Goal: Information Seeking & Learning: Learn about a topic

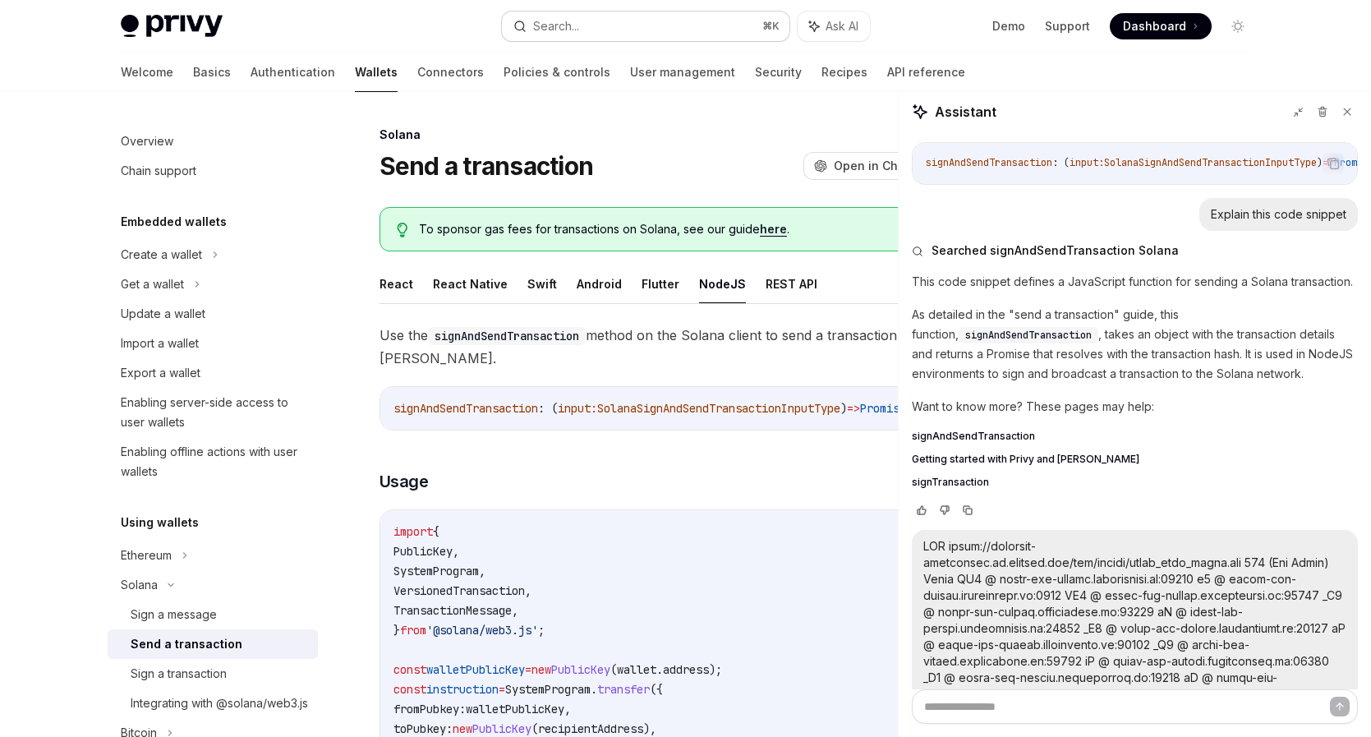
click at [538, 27] on div "Search..." at bounding box center [556, 26] width 46 height 20
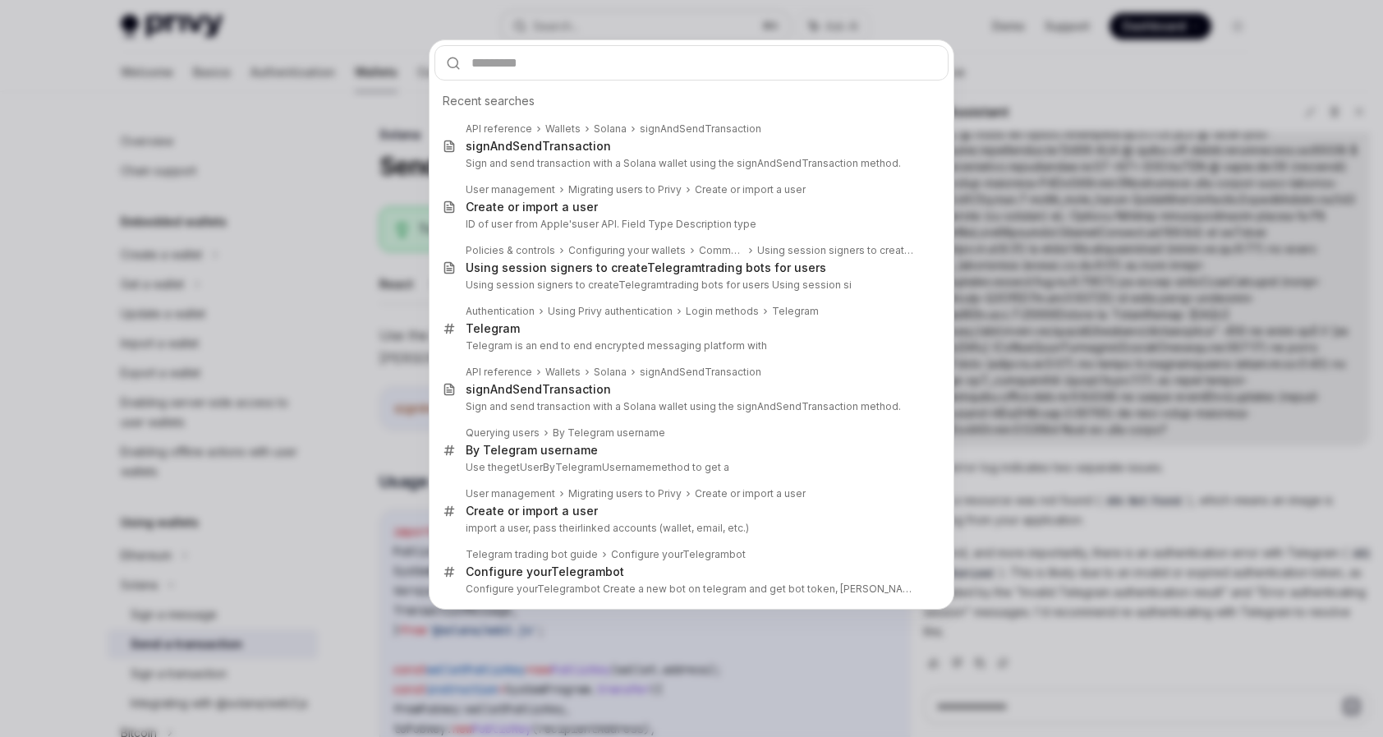
type input "**********"
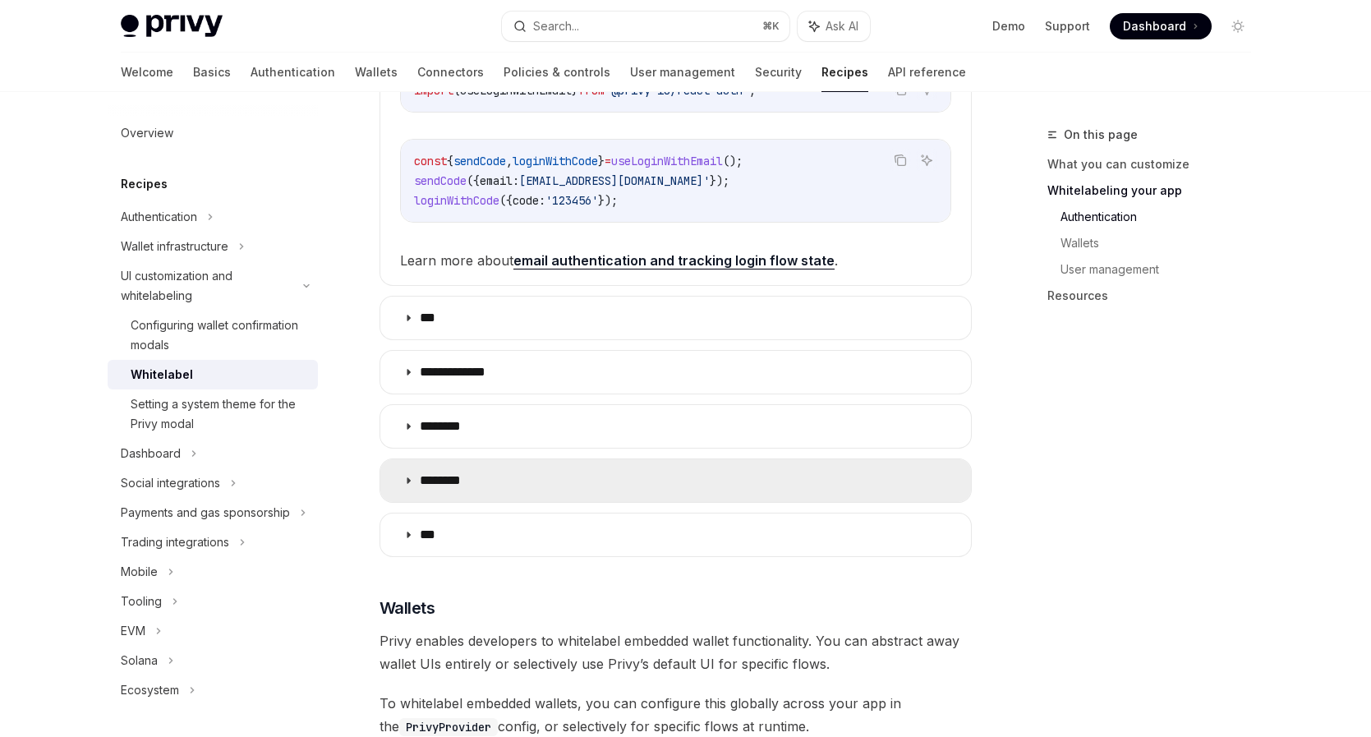
click at [571, 459] on summary "********" at bounding box center [675, 480] width 591 height 43
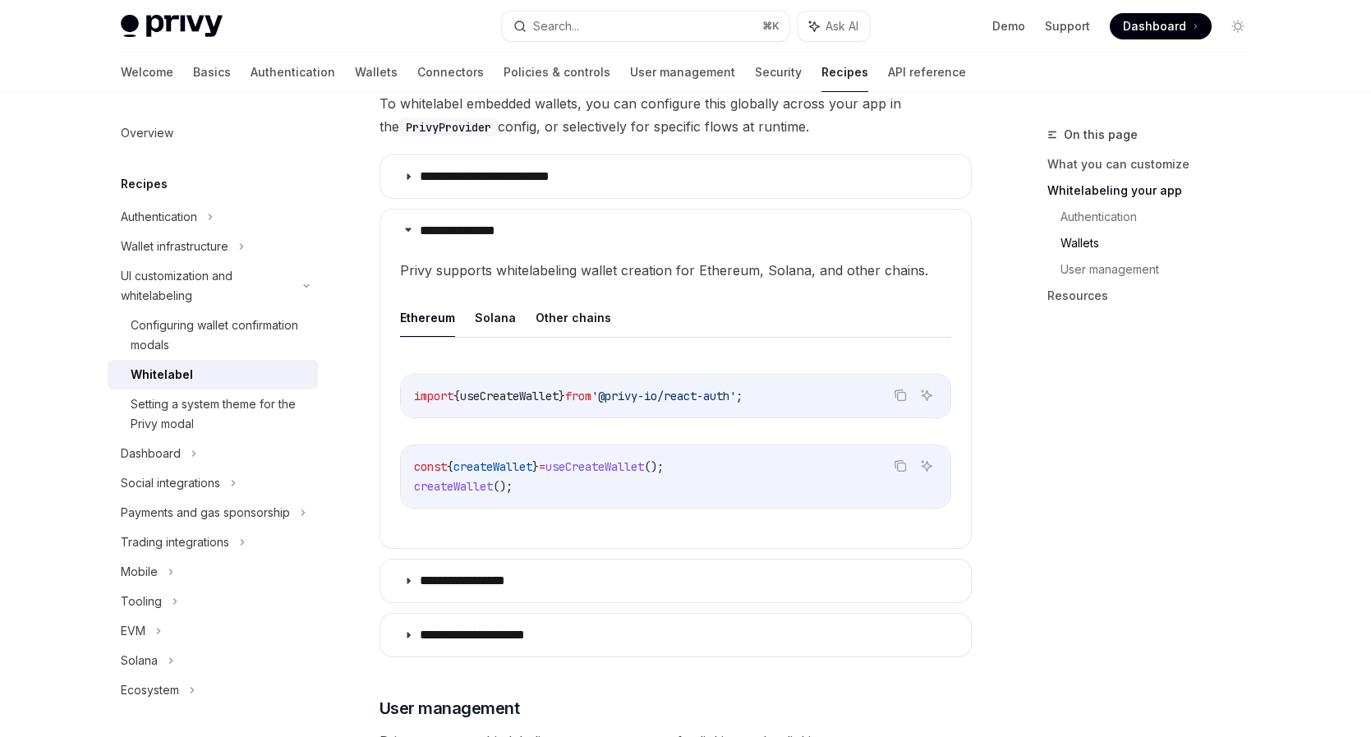
scroll to position [1845, 0]
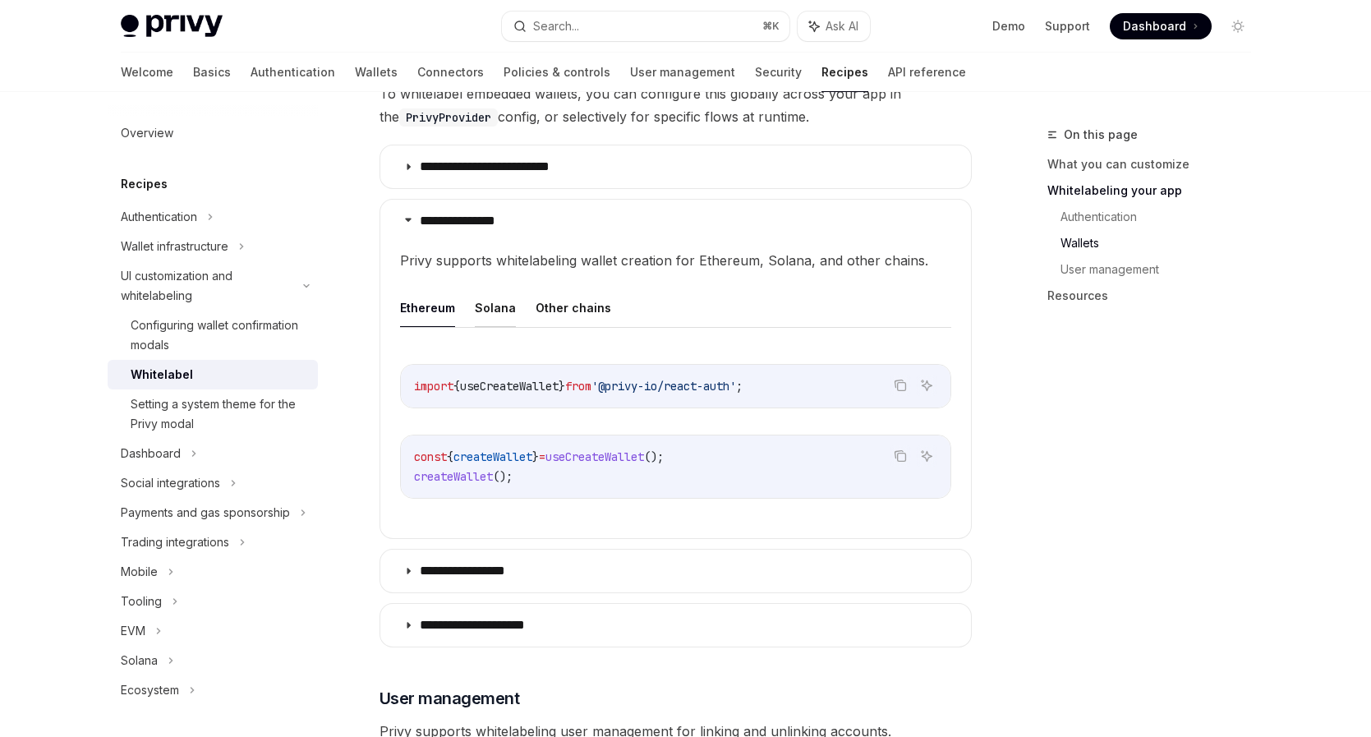
click at [478, 288] on button "Solana" at bounding box center [495, 307] width 41 height 39
type textarea "*"
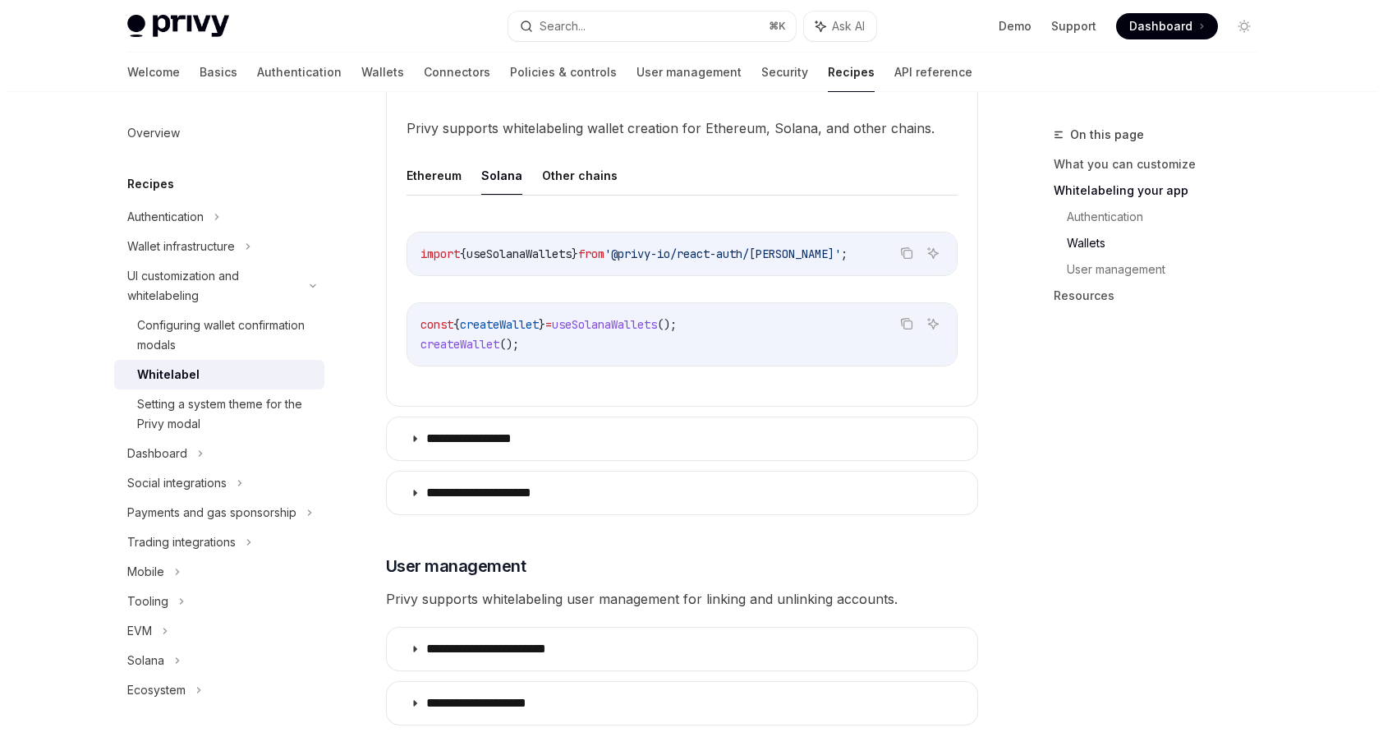
scroll to position [1981, 0]
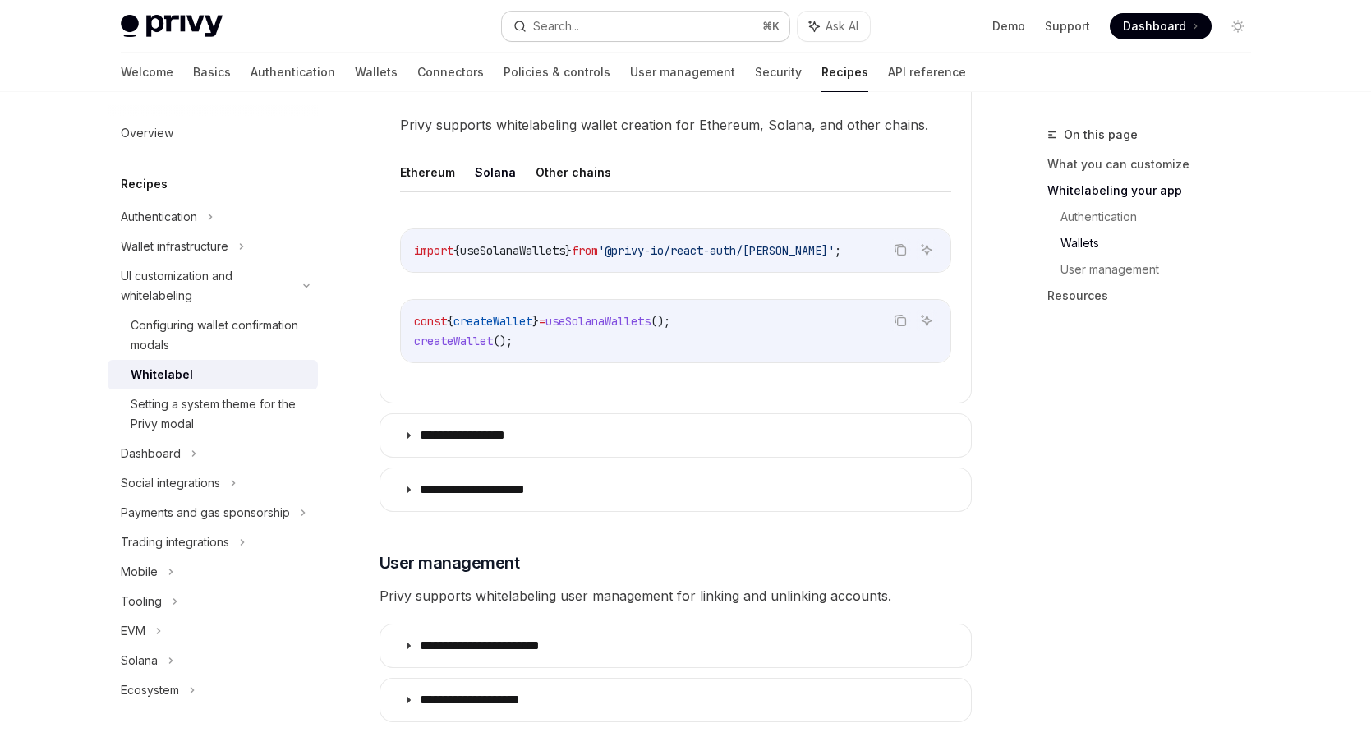
click at [548, 21] on div "Search..." at bounding box center [556, 26] width 46 height 20
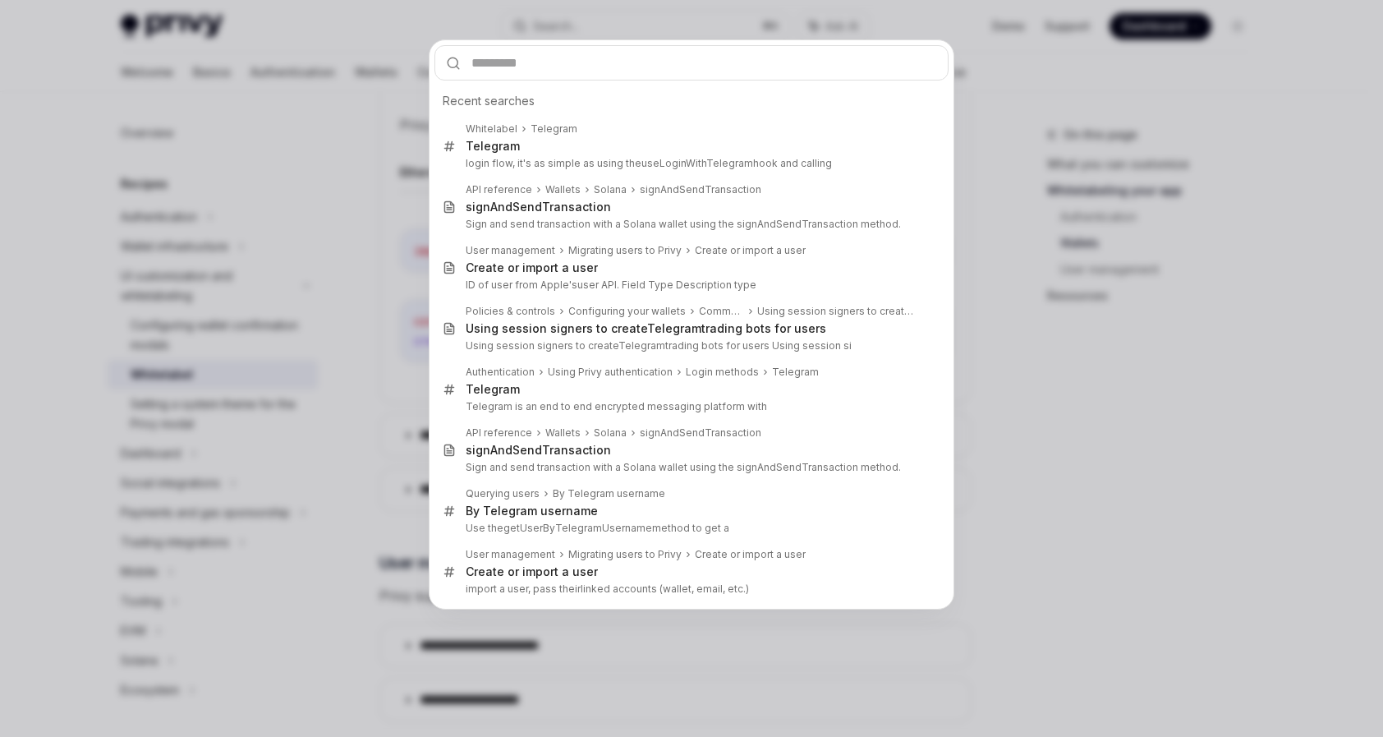
type input "**********"
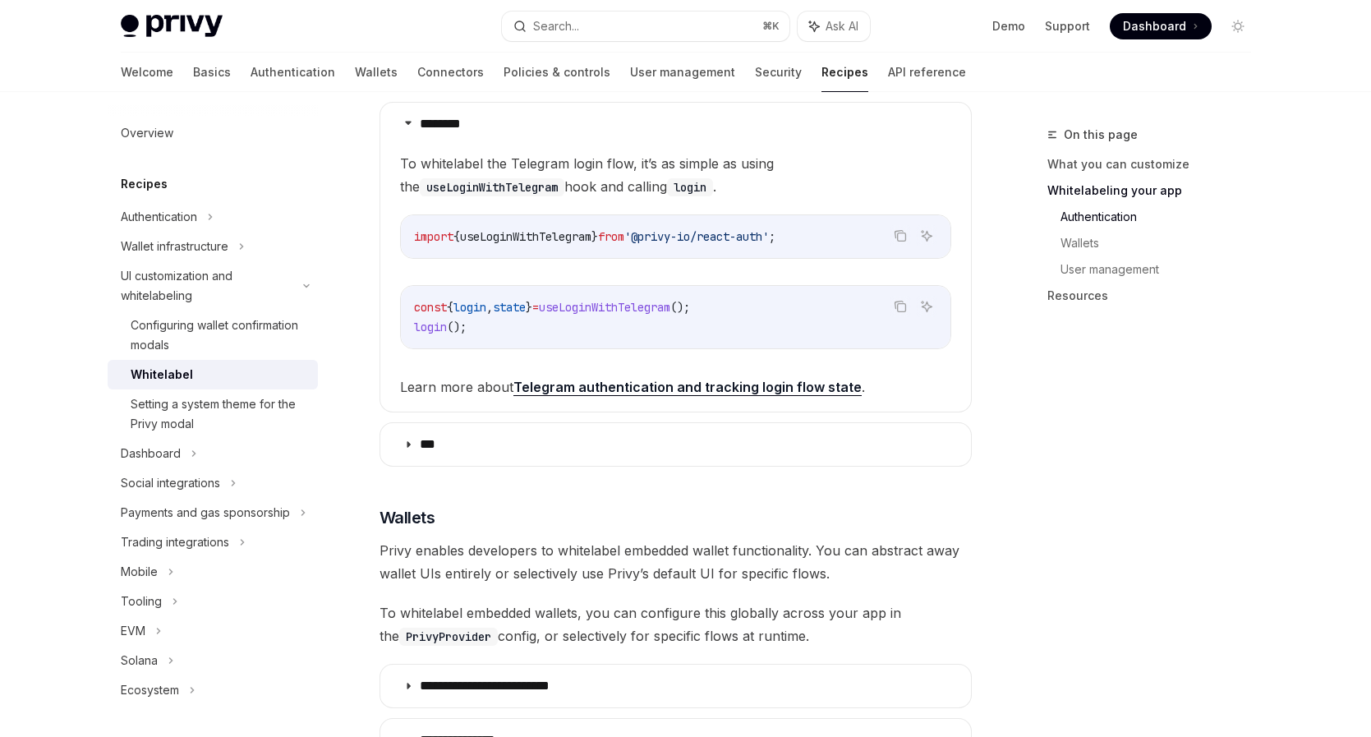
scroll to position [1301, 0]
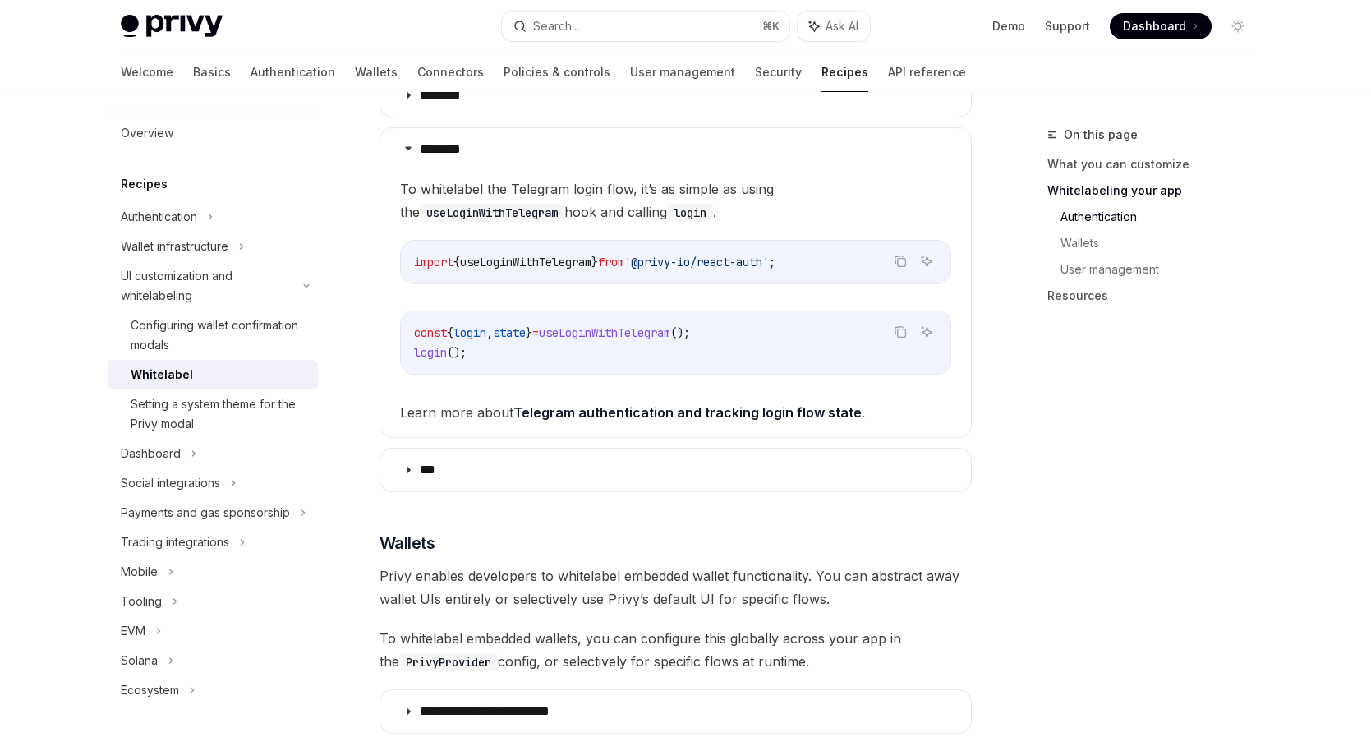
click at [623, 404] on link "Telegram authentication and tracking login flow state" at bounding box center [687, 412] width 348 height 17
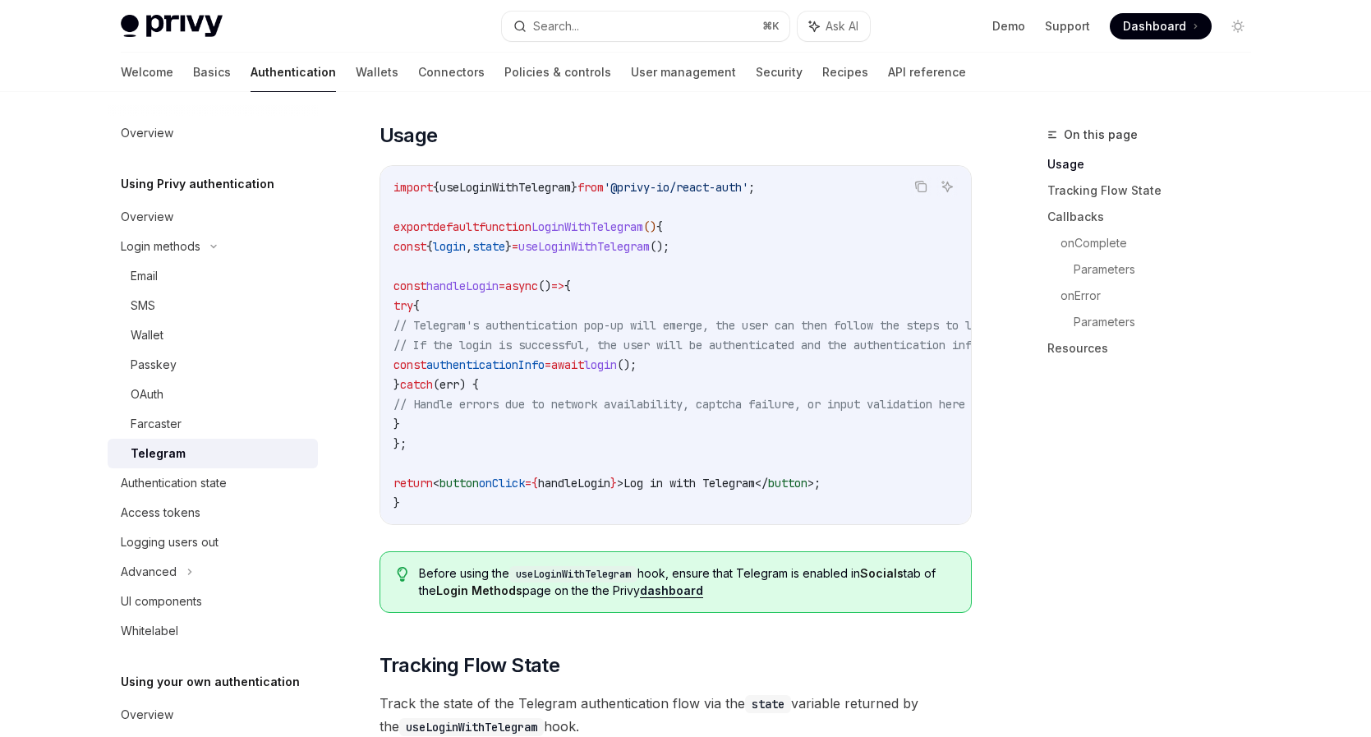
scroll to position [559, 0]
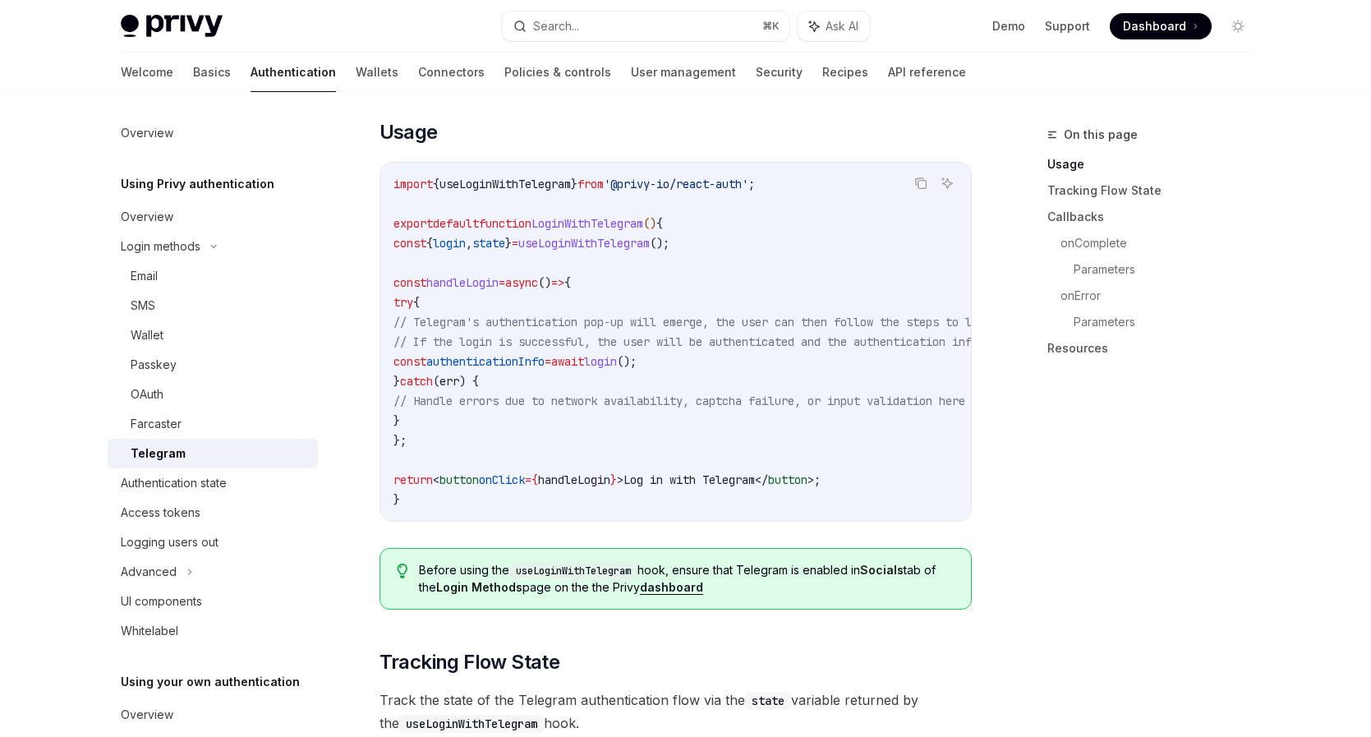
drag, startPoint x: 396, startPoint y: 260, endPoint x: 491, endPoint y: 415, distance: 181.5
click at [491, 415] on code "import { useLoginWithTelegram } from '@privy-io/react-auth' ; export default fu…" at bounding box center [824, 341] width 861 height 335
copy code "const handleLogin = async () => { try { // Telegram's authentication pop-up wil…"
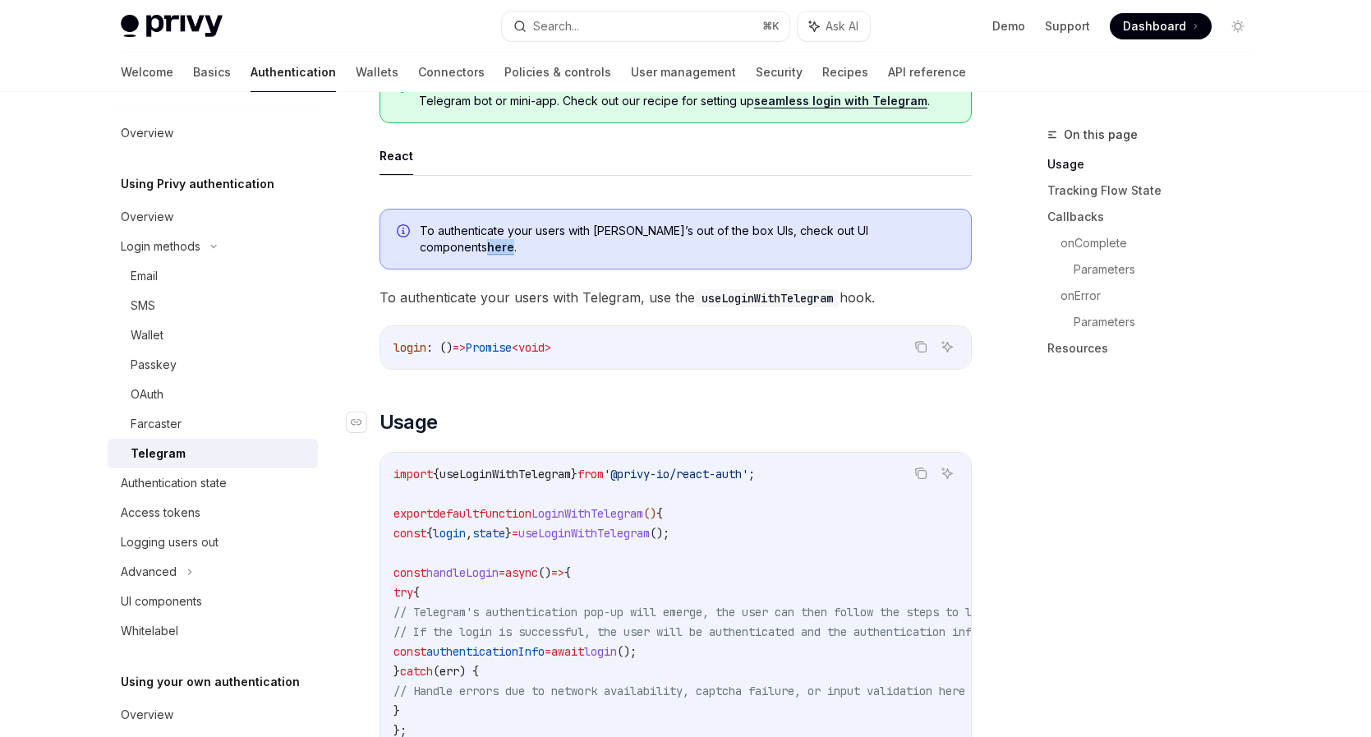
scroll to position [77, 0]
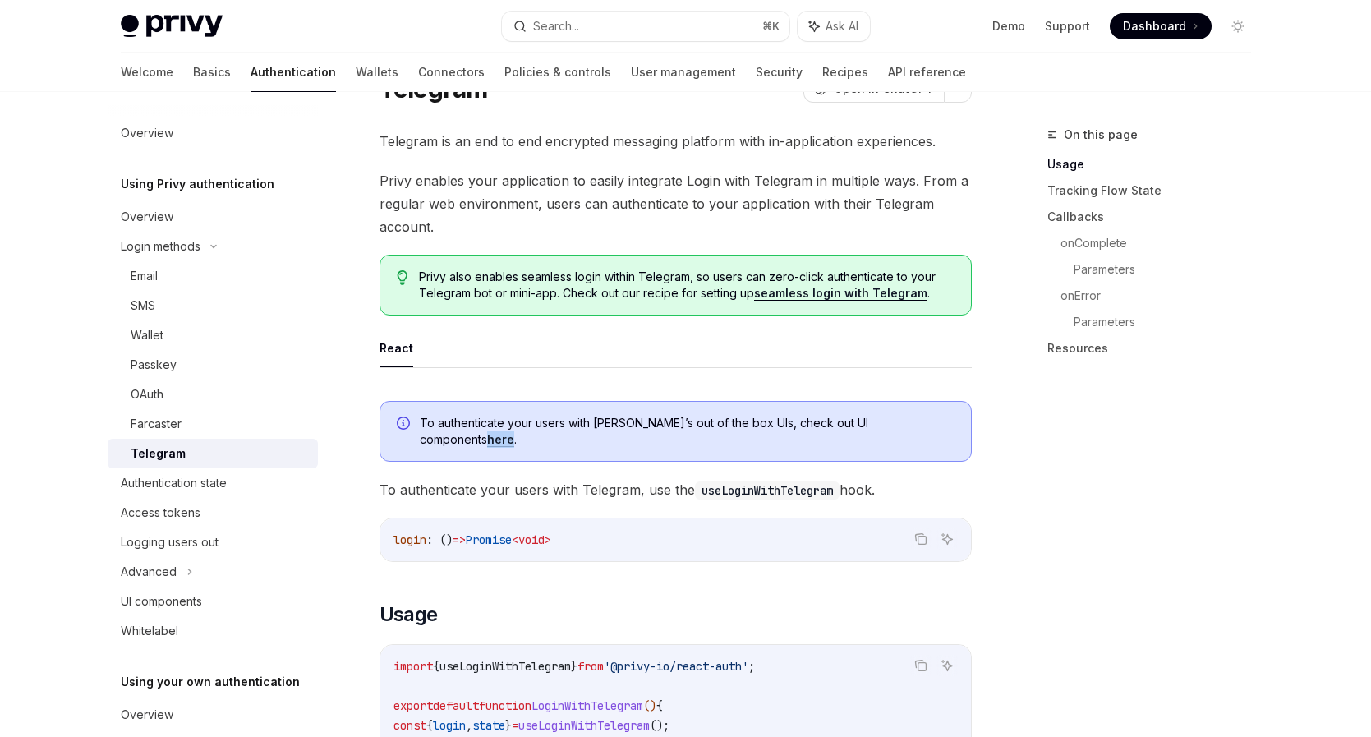
click at [514, 432] on link "here" at bounding box center [500, 439] width 27 height 15
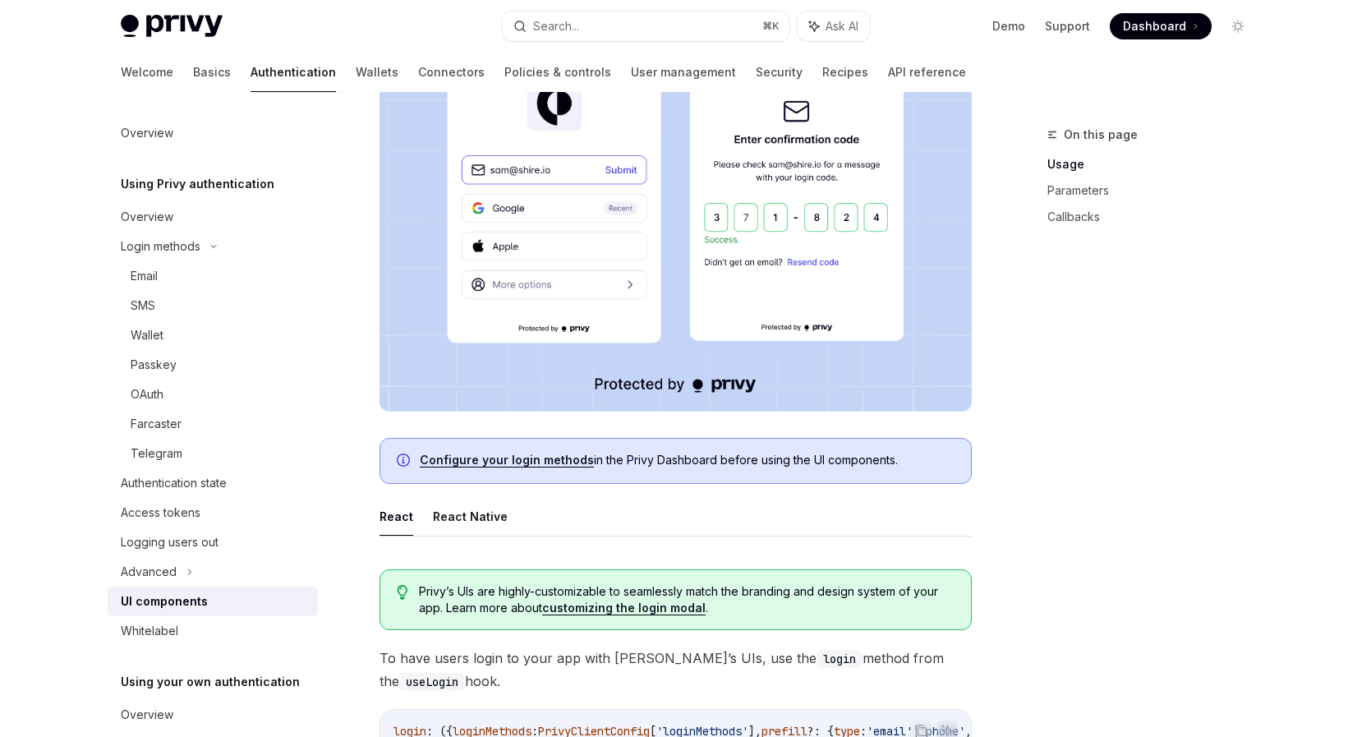
scroll to position [408, 0]
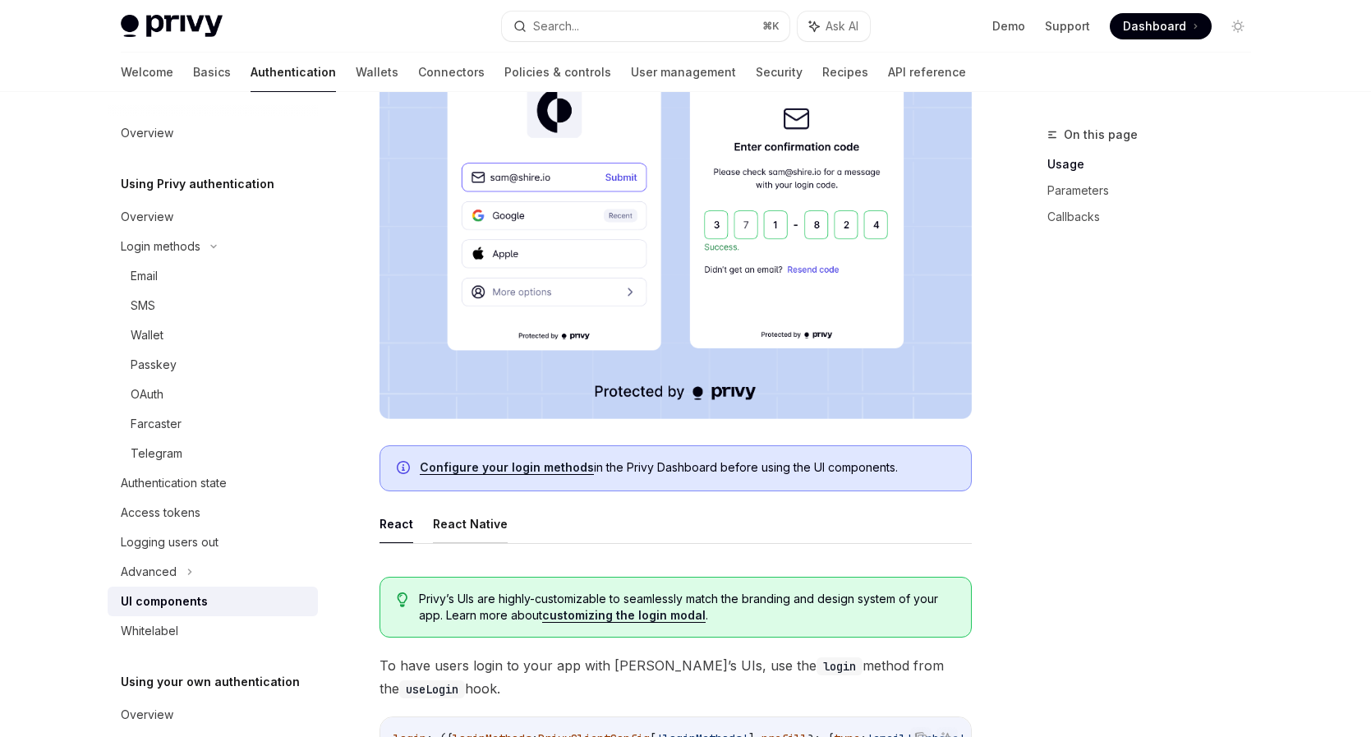
click at [492, 518] on button "React Native" at bounding box center [470, 523] width 75 height 39
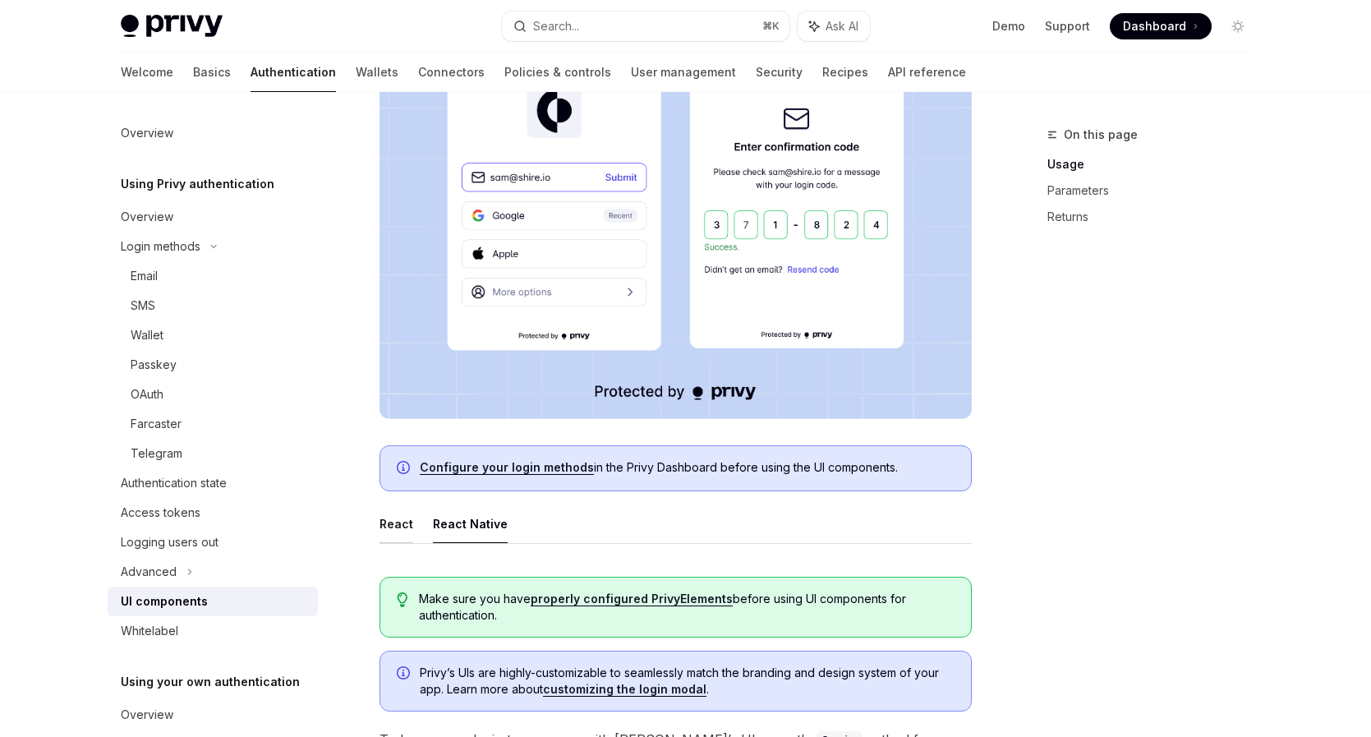
click at [393, 525] on button "React" at bounding box center [397, 523] width 34 height 39
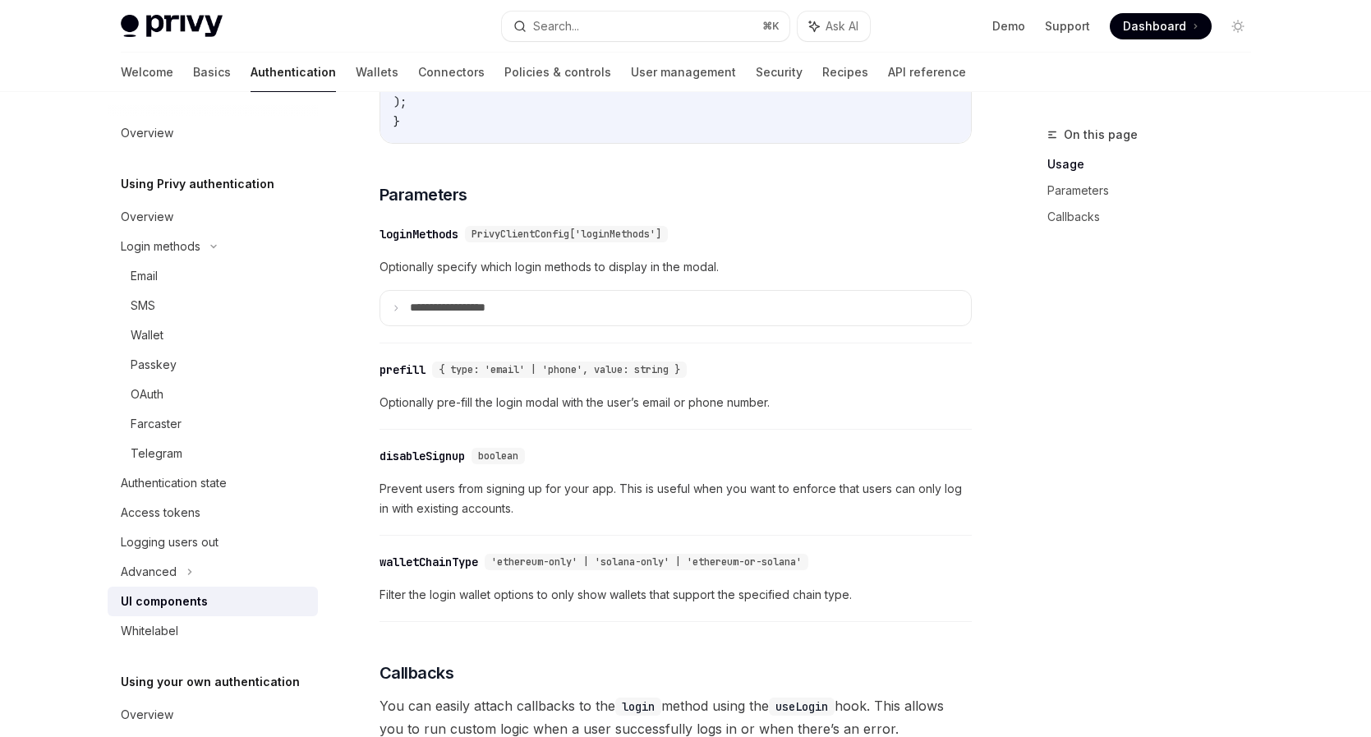
scroll to position [1414, 0]
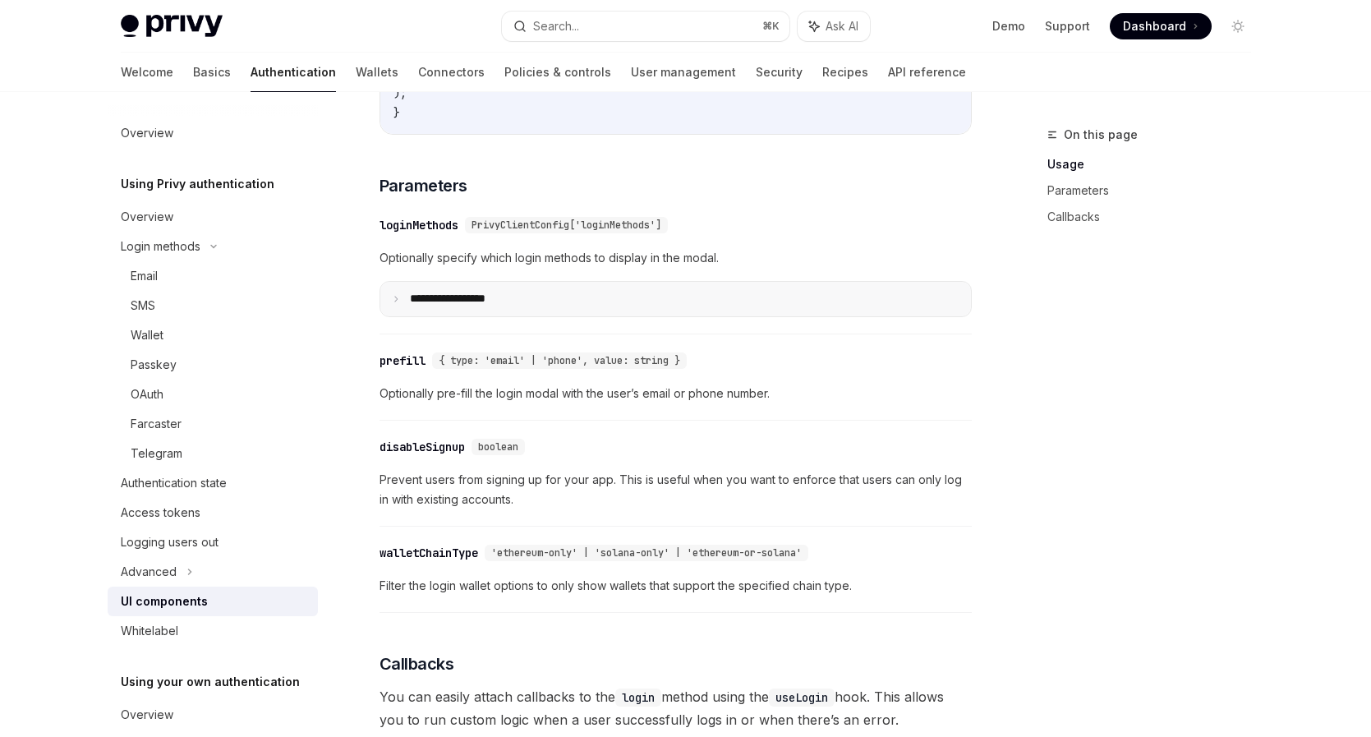
click at [580, 307] on summary "**********" at bounding box center [675, 299] width 591 height 35
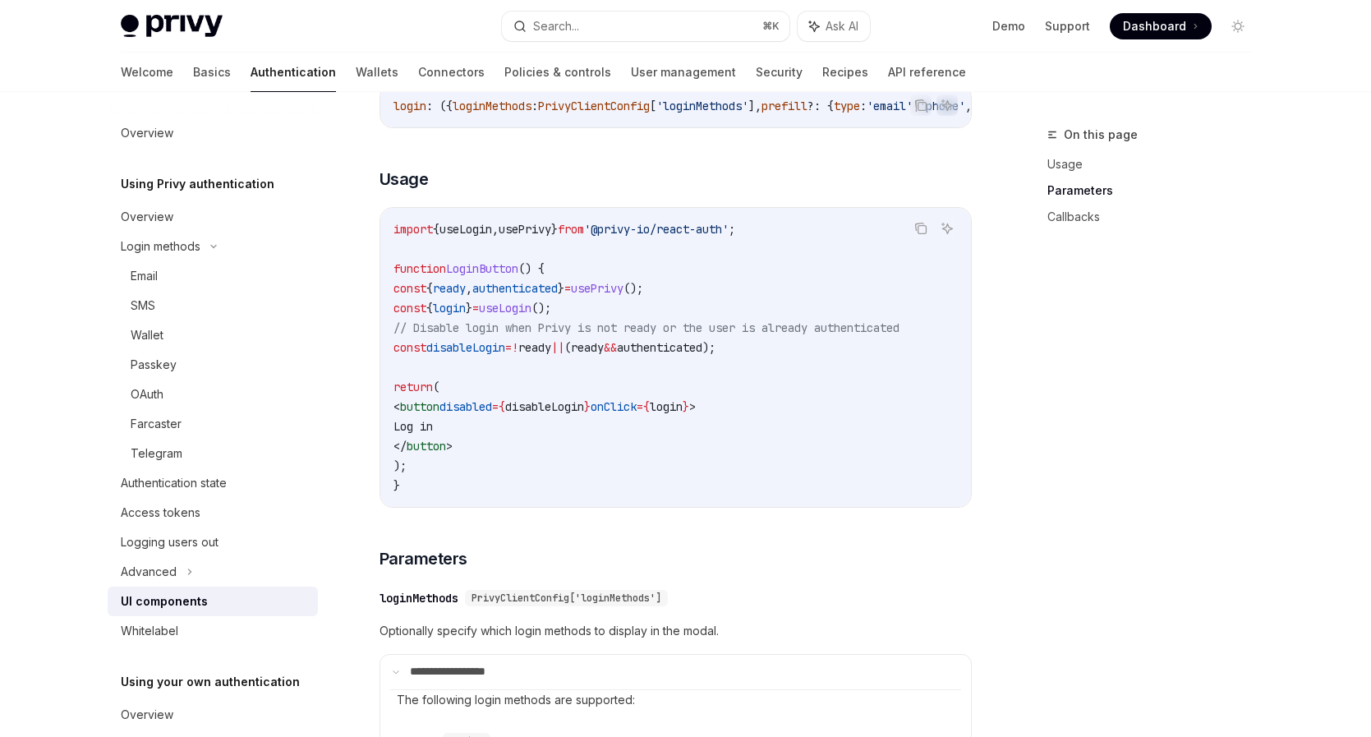
scroll to position [900, 0]
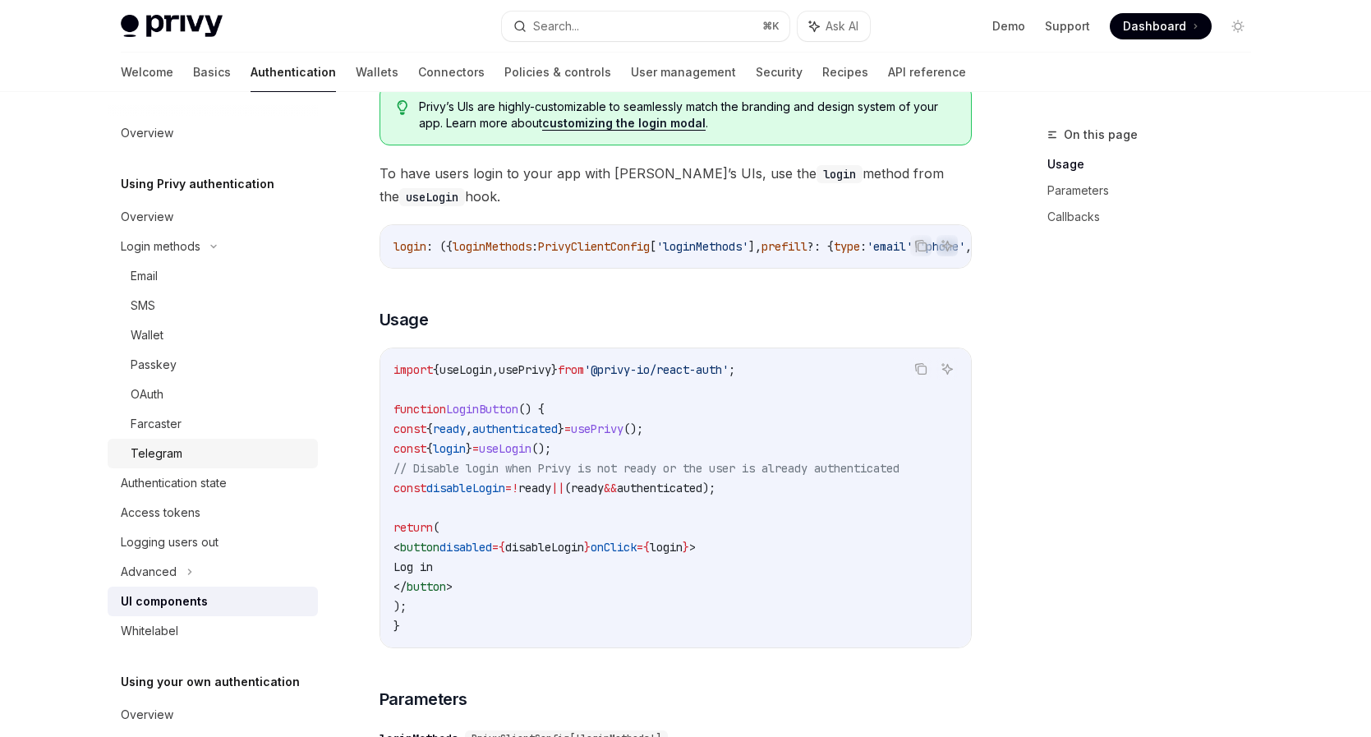
click at [195, 447] on div "Telegram" at bounding box center [219, 454] width 177 height 20
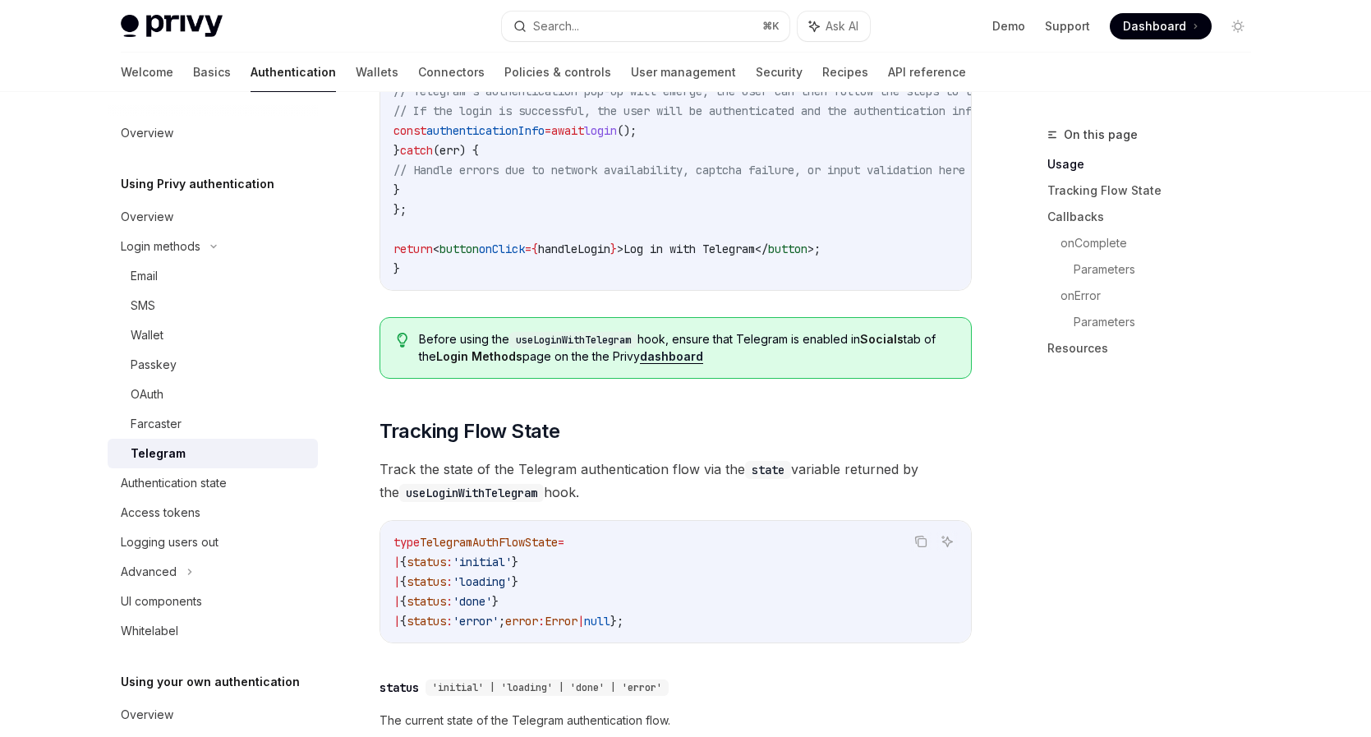
scroll to position [794, 0]
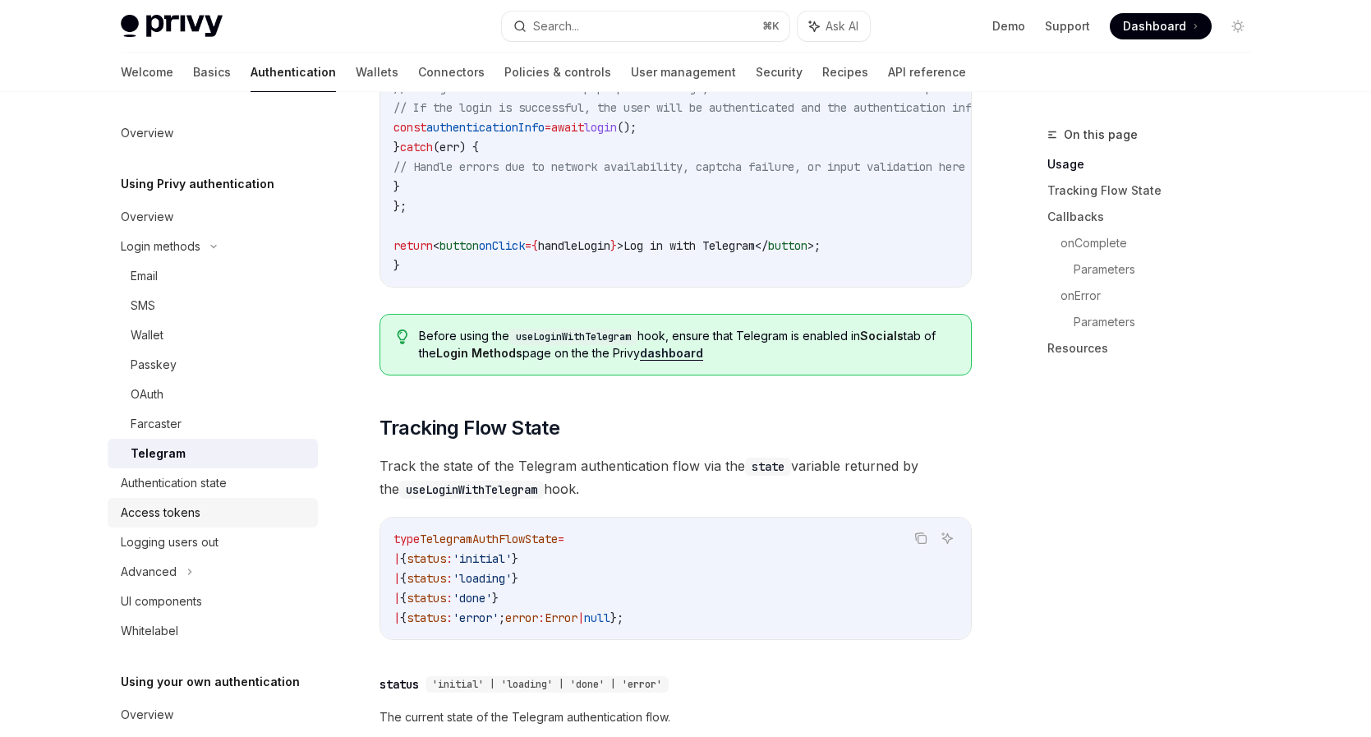
click at [178, 500] on link "Access tokens" at bounding box center [213, 513] width 210 height 30
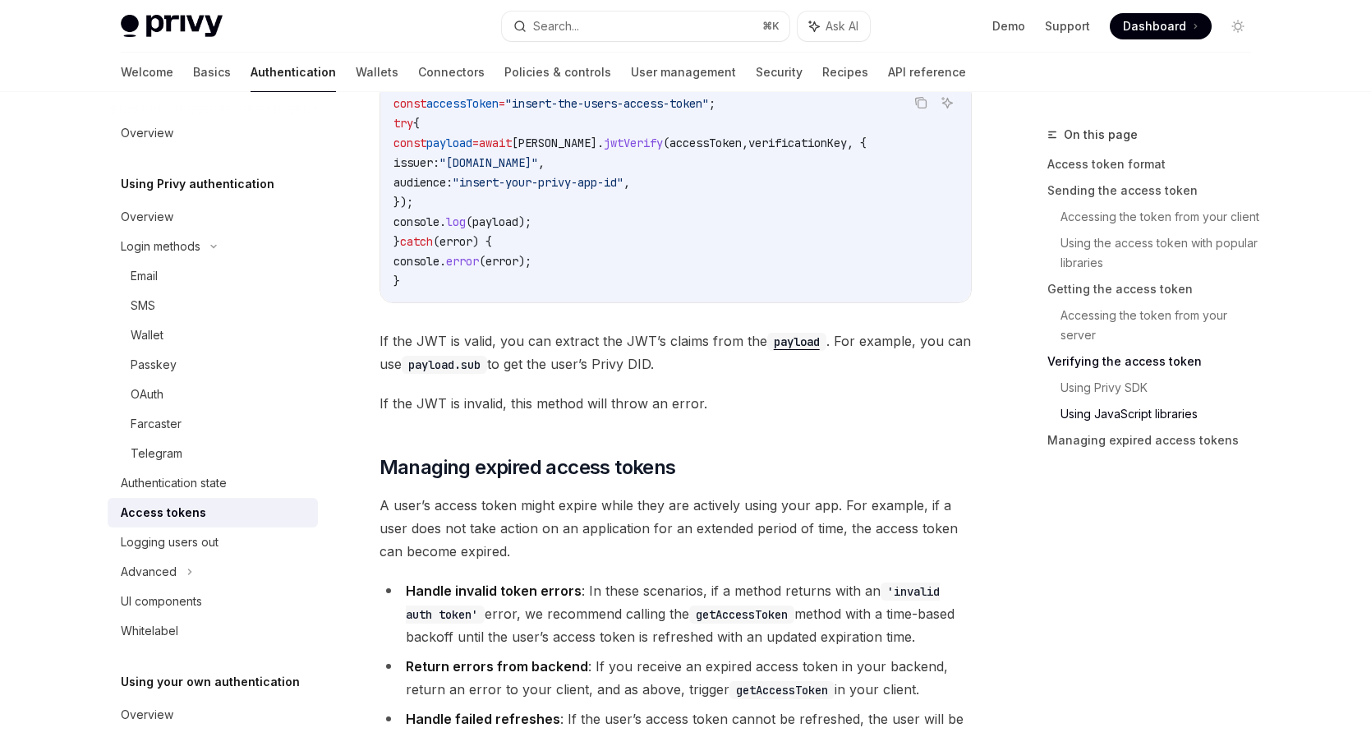
scroll to position [4207, 0]
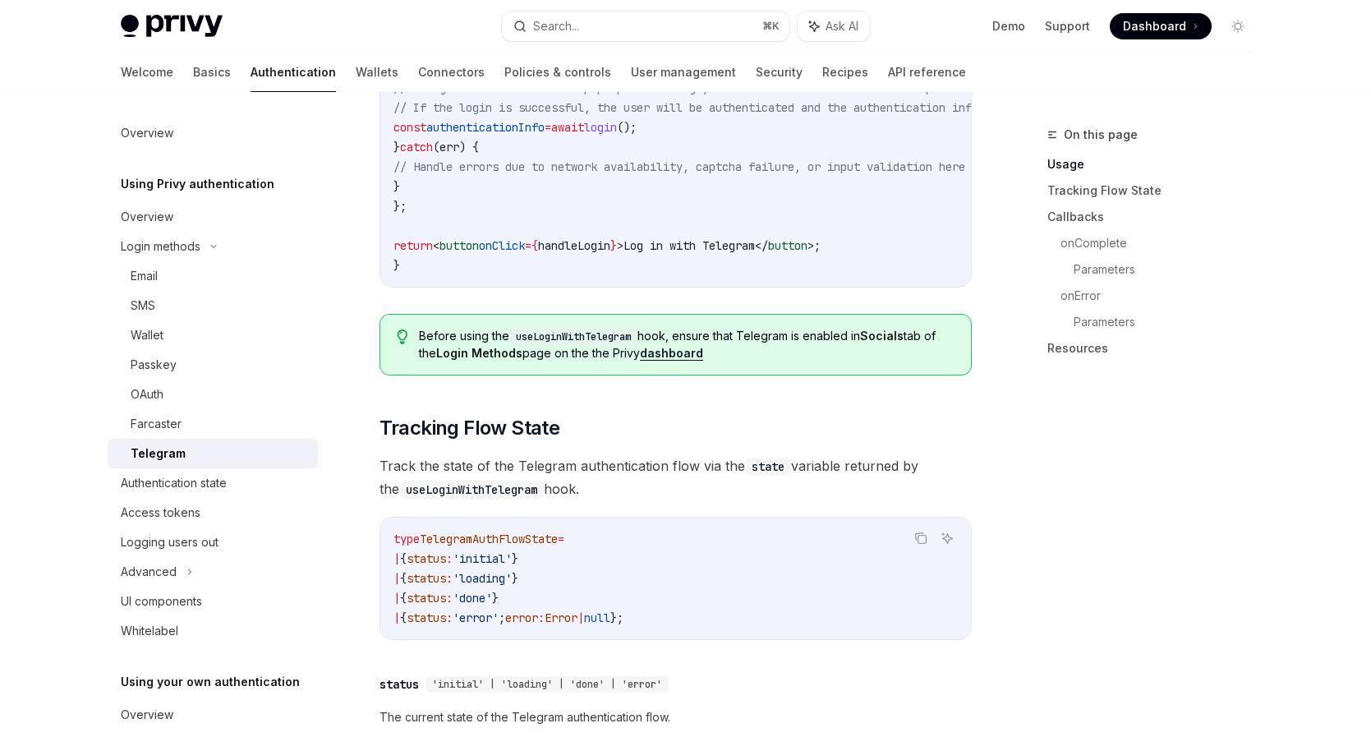
type textarea "*"
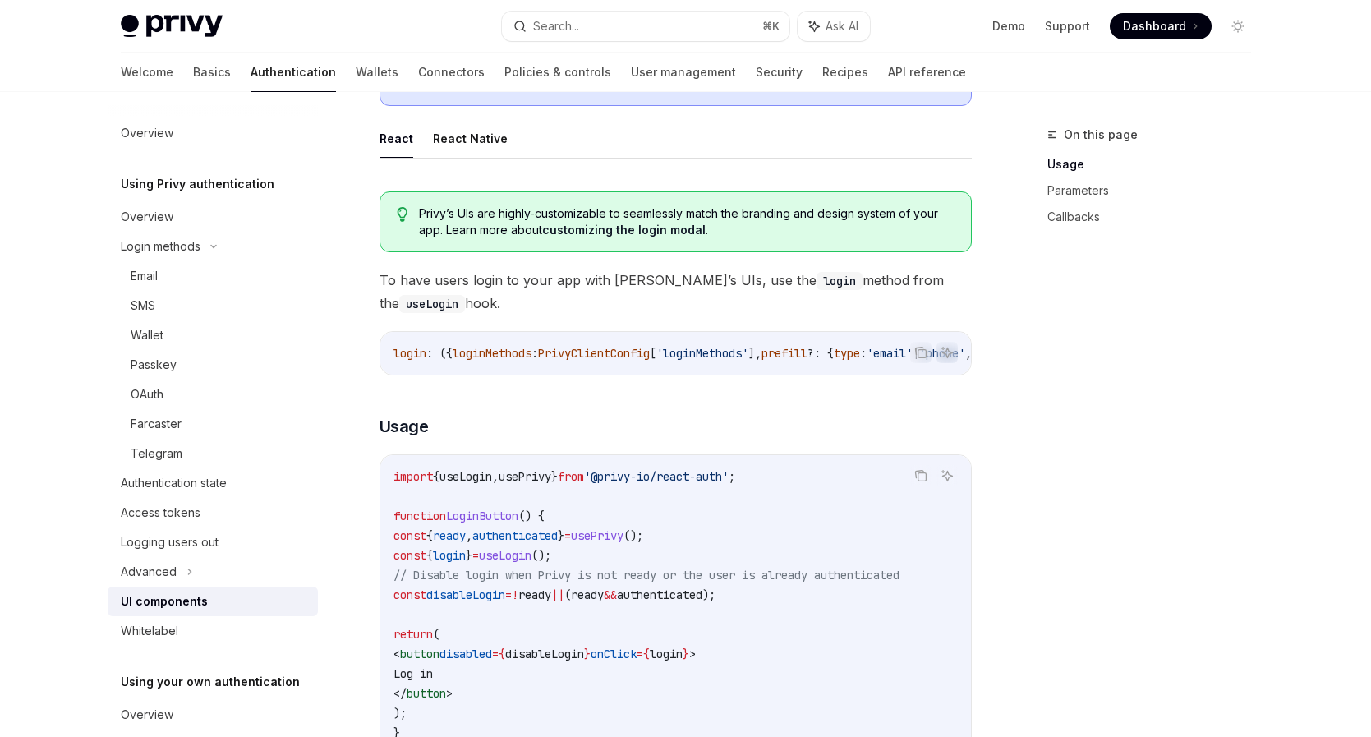
scroll to position [804, 0]
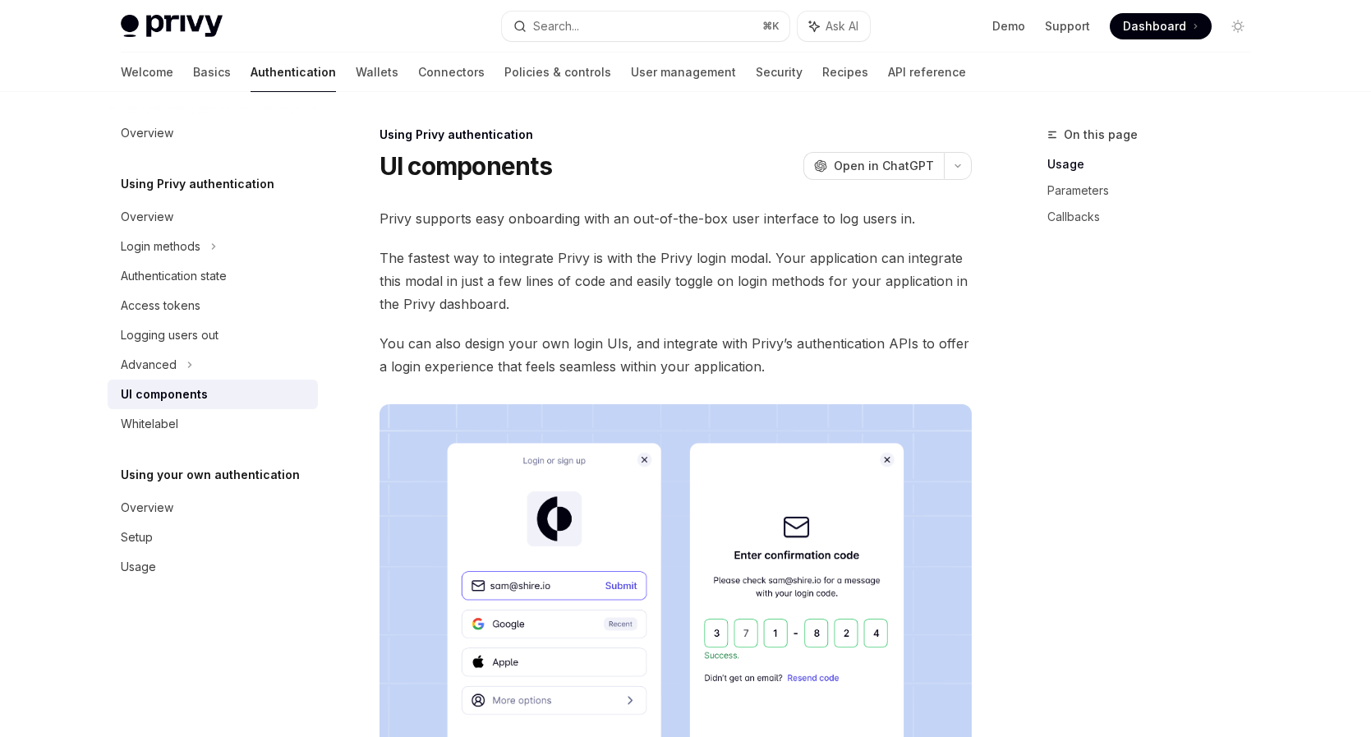
click at [178, 16] on img at bounding box center [172, 26] width 102 height 23
type textarea "*"
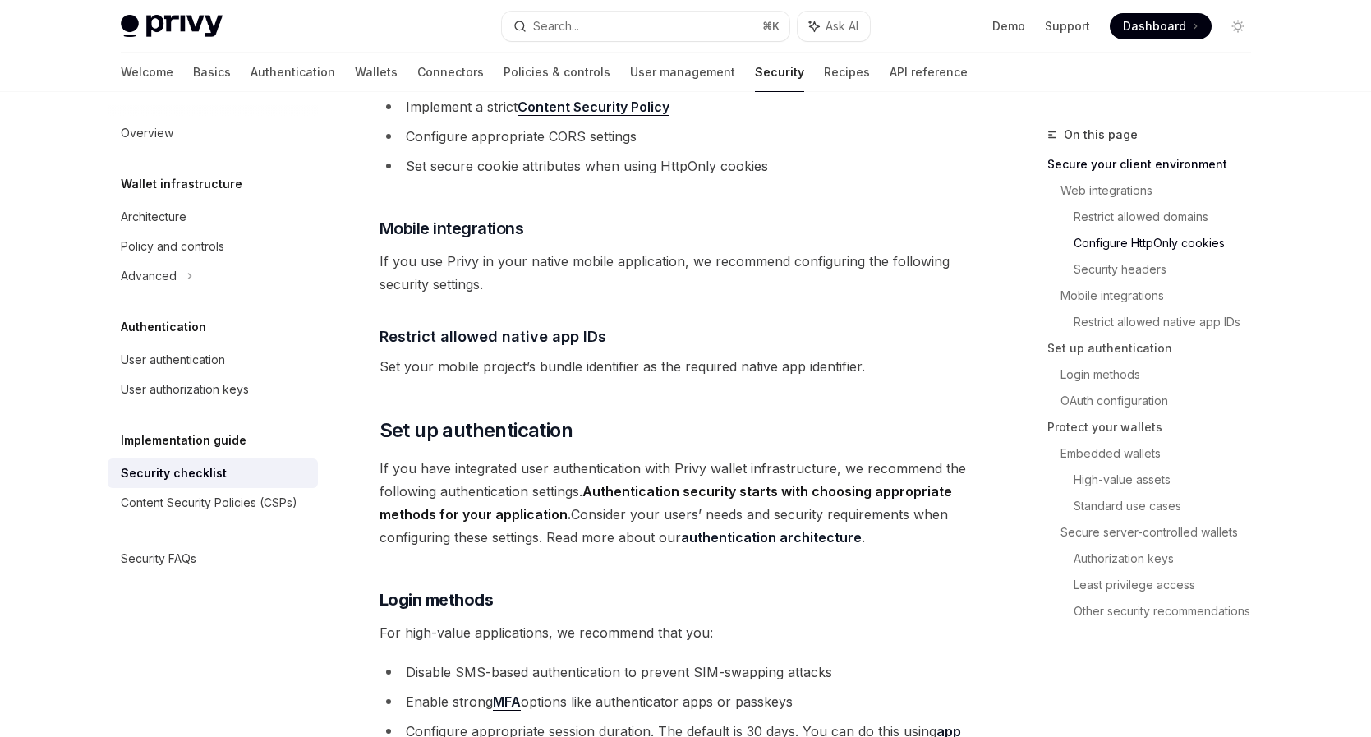
scroll to position [898, 0]
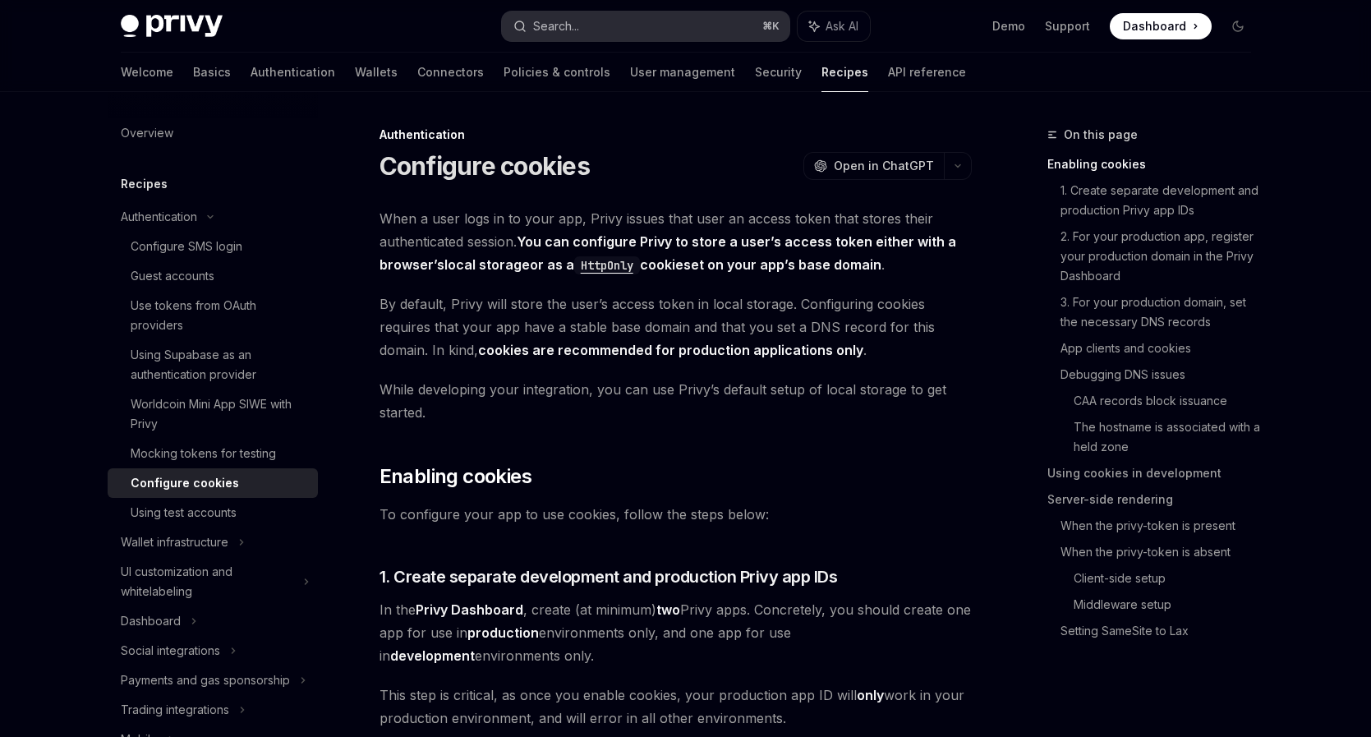
click at [601, 27] on button "Search... ⌘ K" at bounding box center [646, 27] width 288 height 30
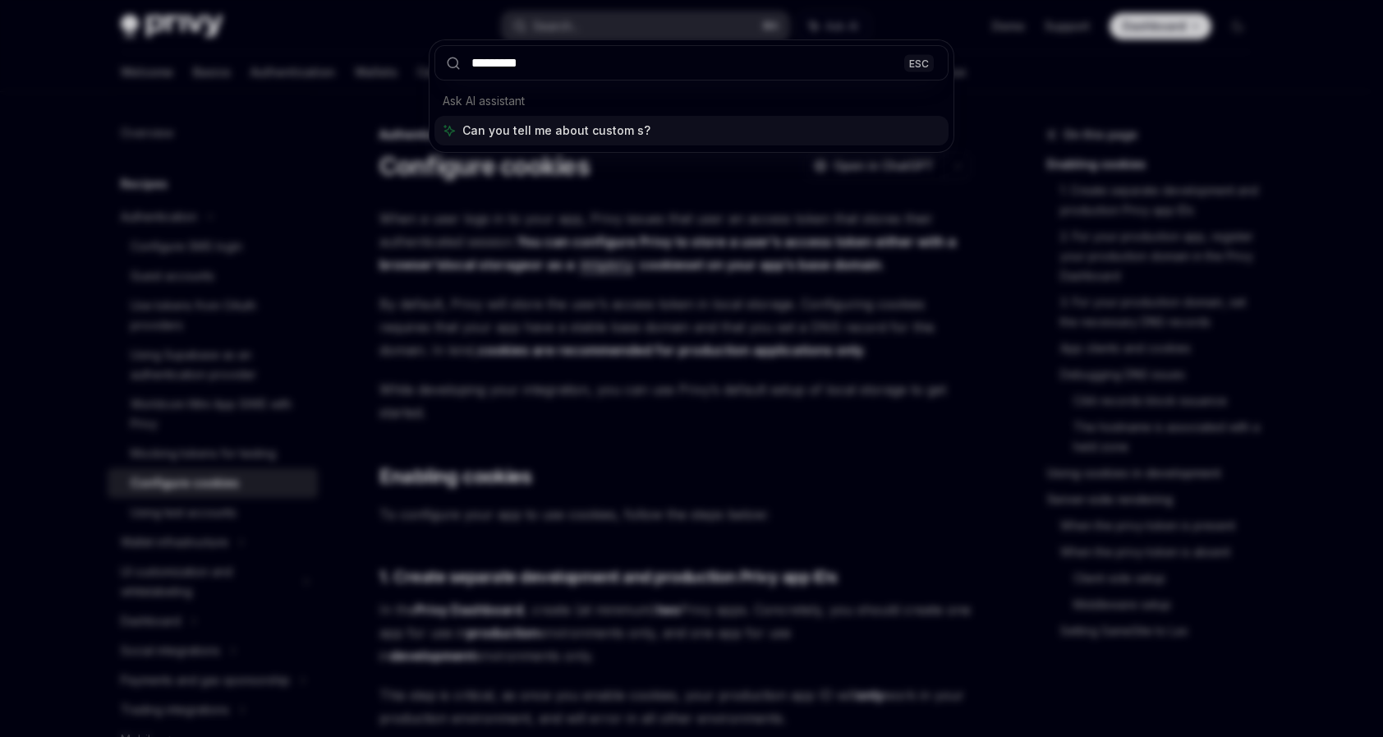
type input "**********"
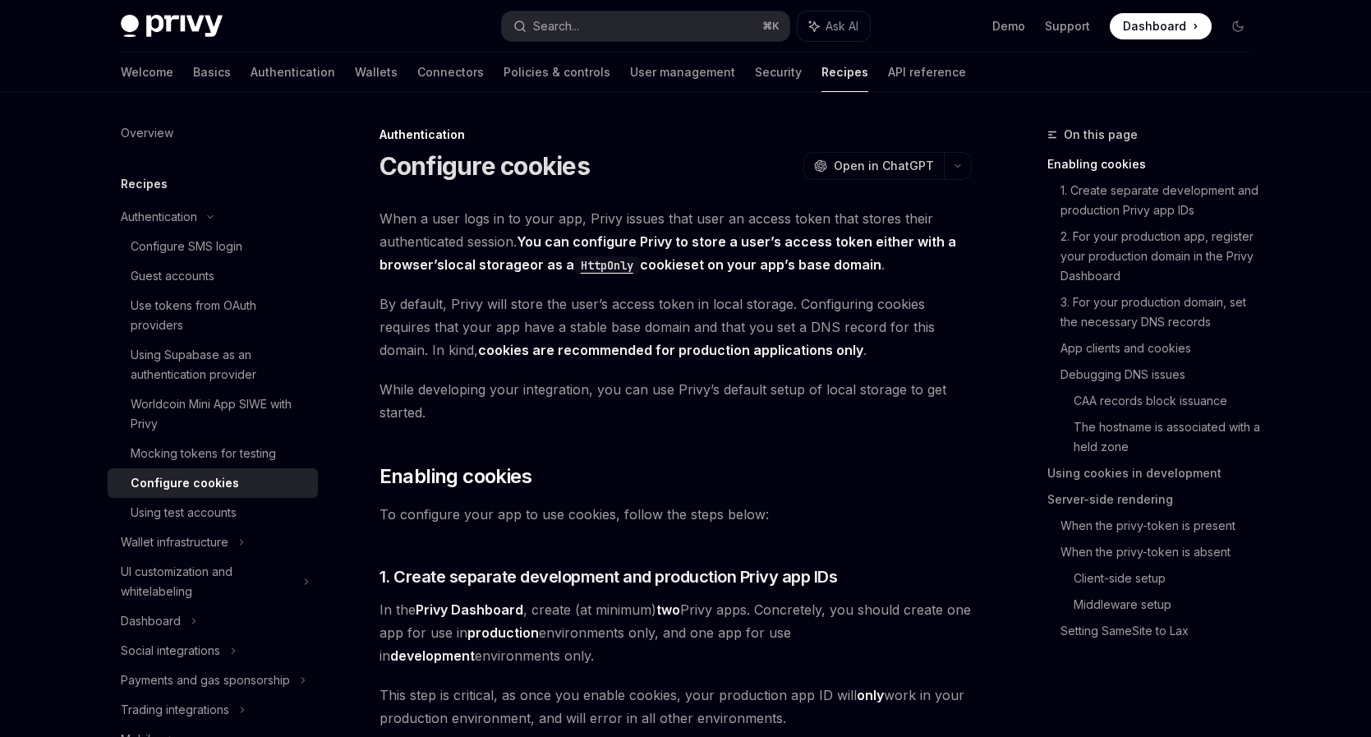
type textarea "*"
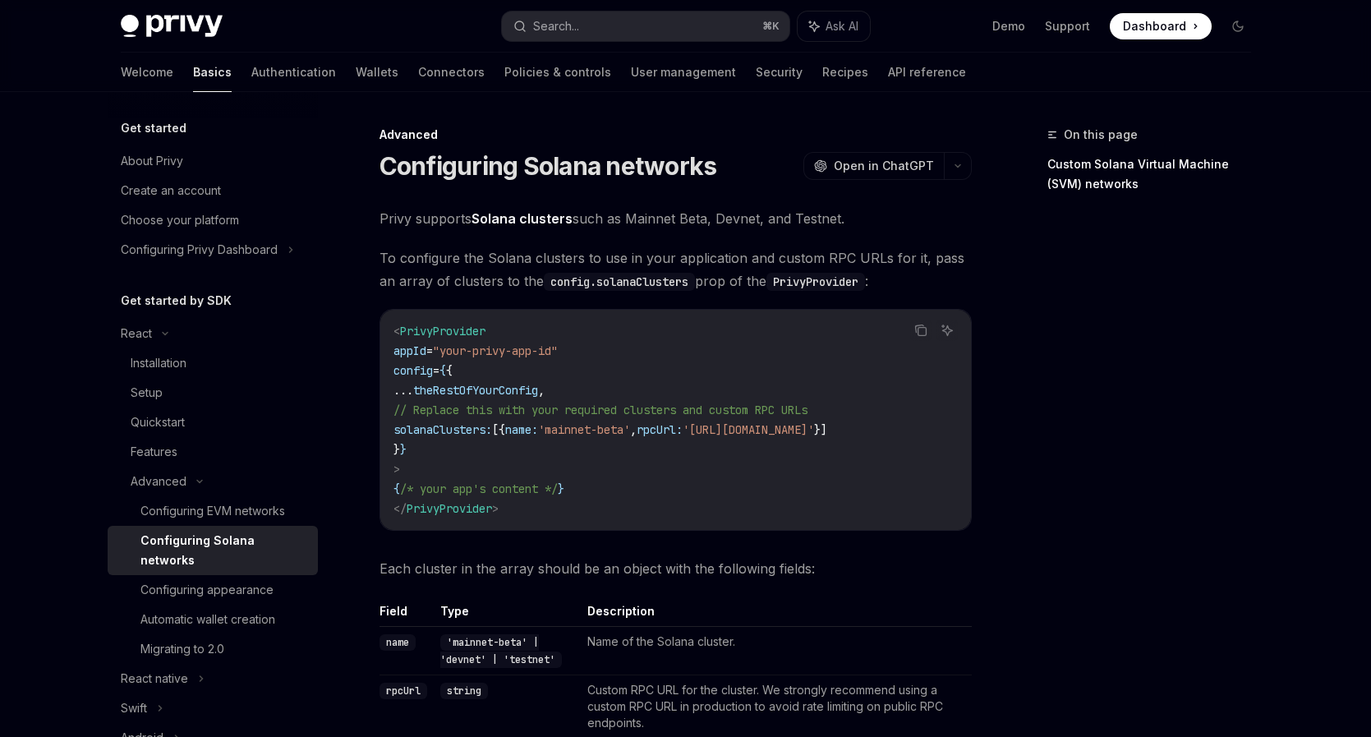
click at [590, 428] on span "'mainnet-beta'" at bounding box center [584, 429] width 92 height 15
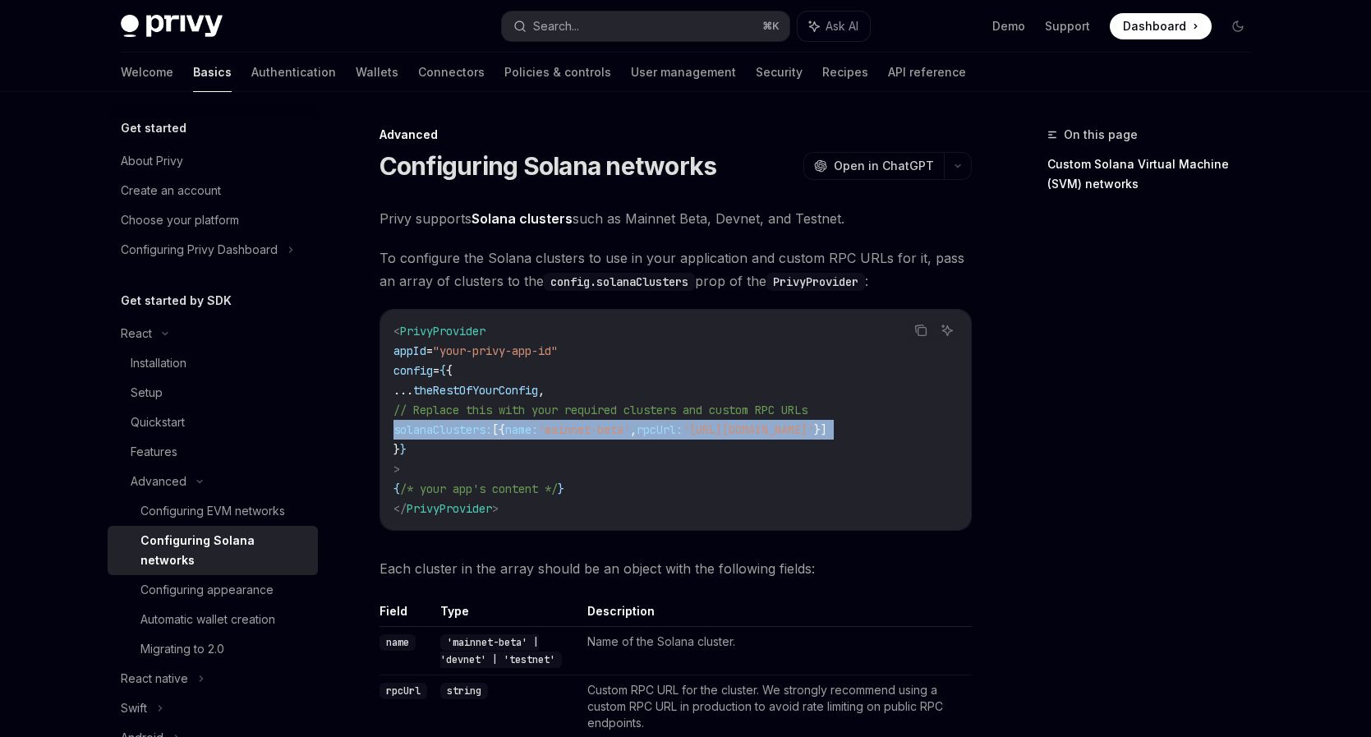
click at [590, 428] on span "'mainnet-beta'" at bounding box center [584, 429] width 92 height 15
copy code "solanaClusters: [{ name: 'mainnet-beta' , rpcUrl: 'https://api.mainnet-beta.sol…"
